Goal: Find specific page/section: Find specific page/section

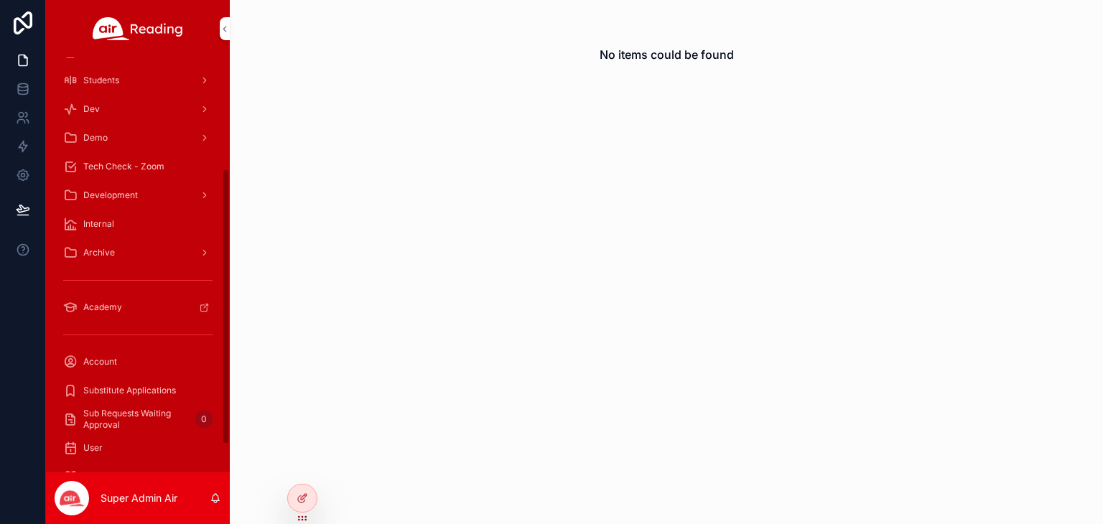
scroll to position [208, 0]
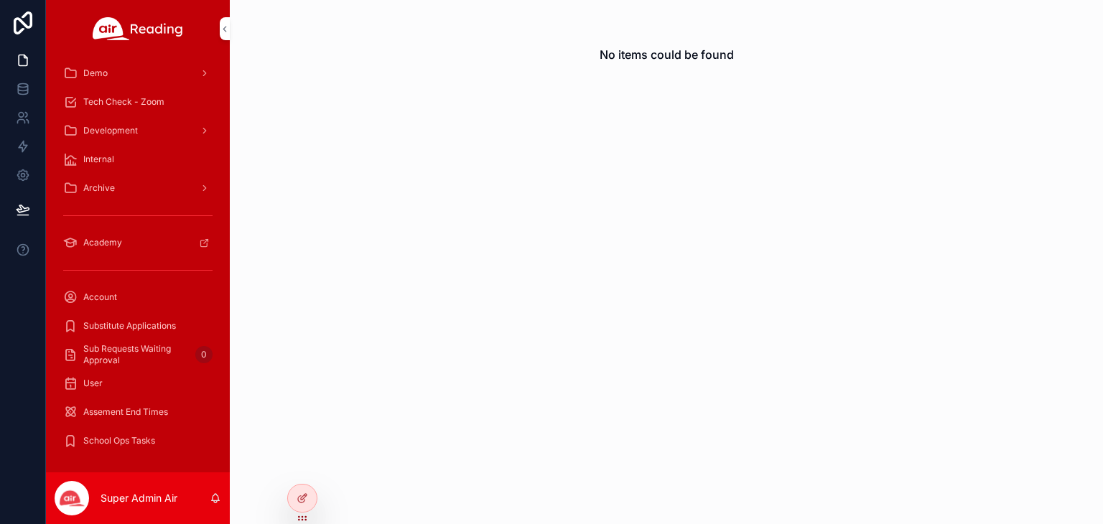
click at [83, 292] on span "Account" at bounding box center [100, 297] width 34 height 11
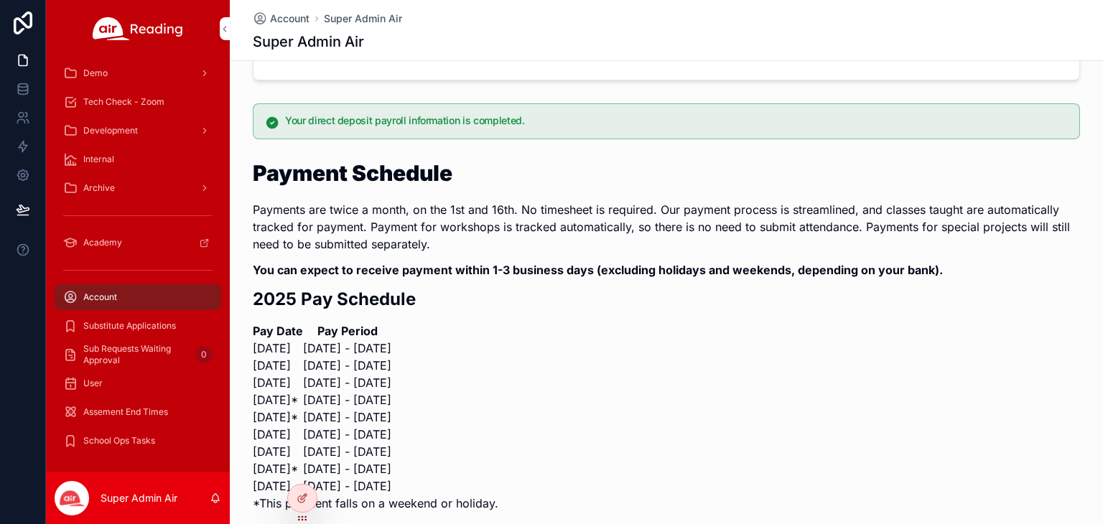
scroll to position [309, 0]
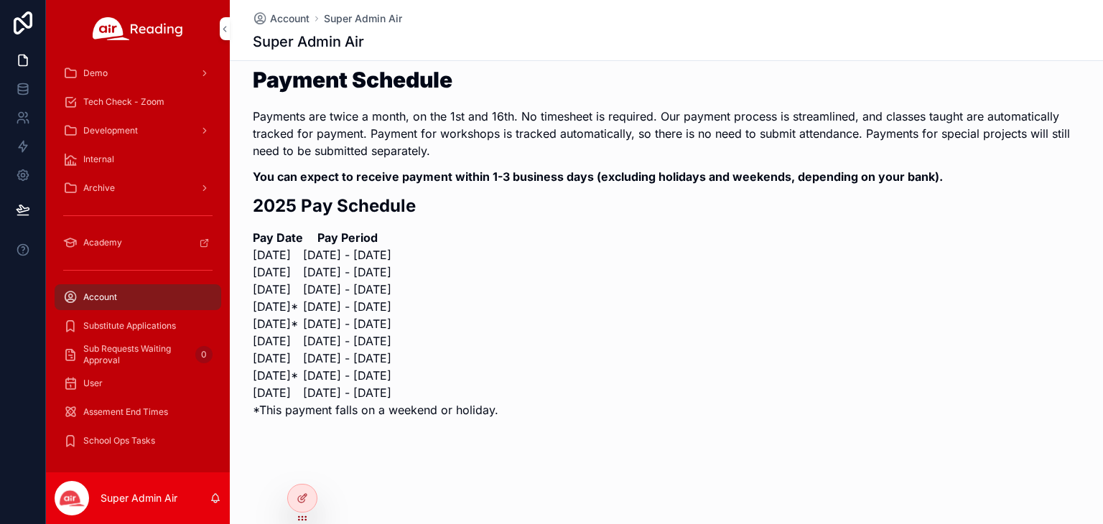
click at [547, 257] on div "Payment Schedule Payments are twice a month, on the 1st and 16th. No timesheet …" at bounding box center [666, 244] width 827 height 350
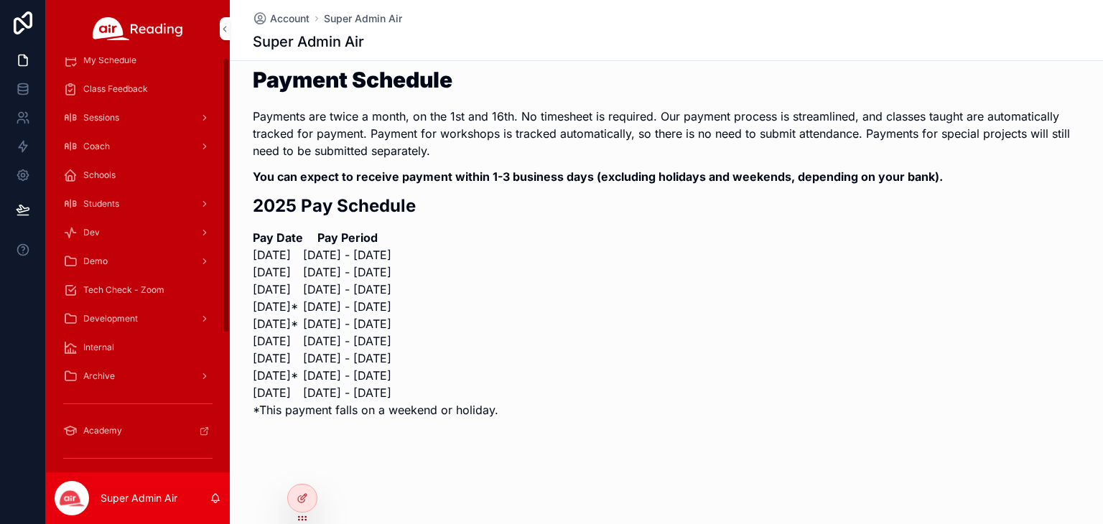
scroll to position [0, 0]
